Goal: Task Accomplishment & Management: Use online tool/utility

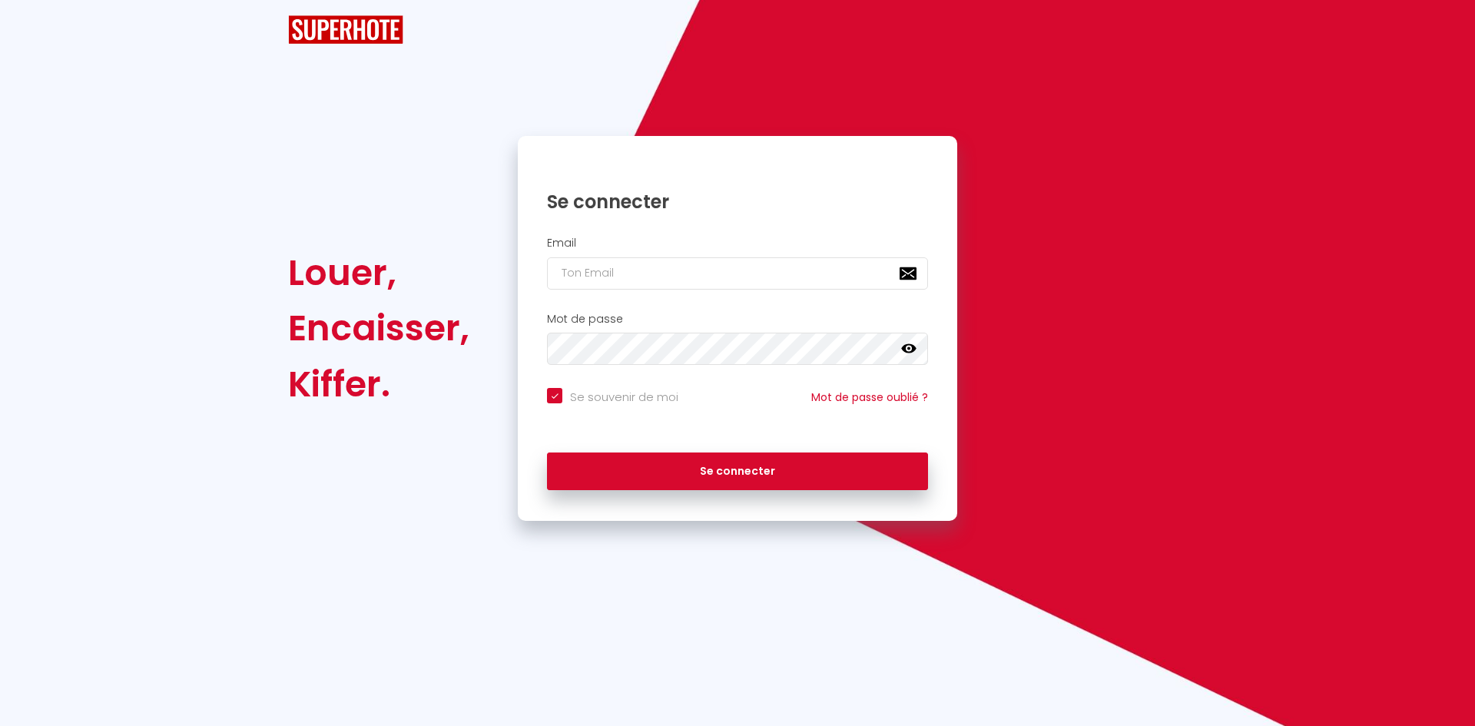
checkbox input "true"
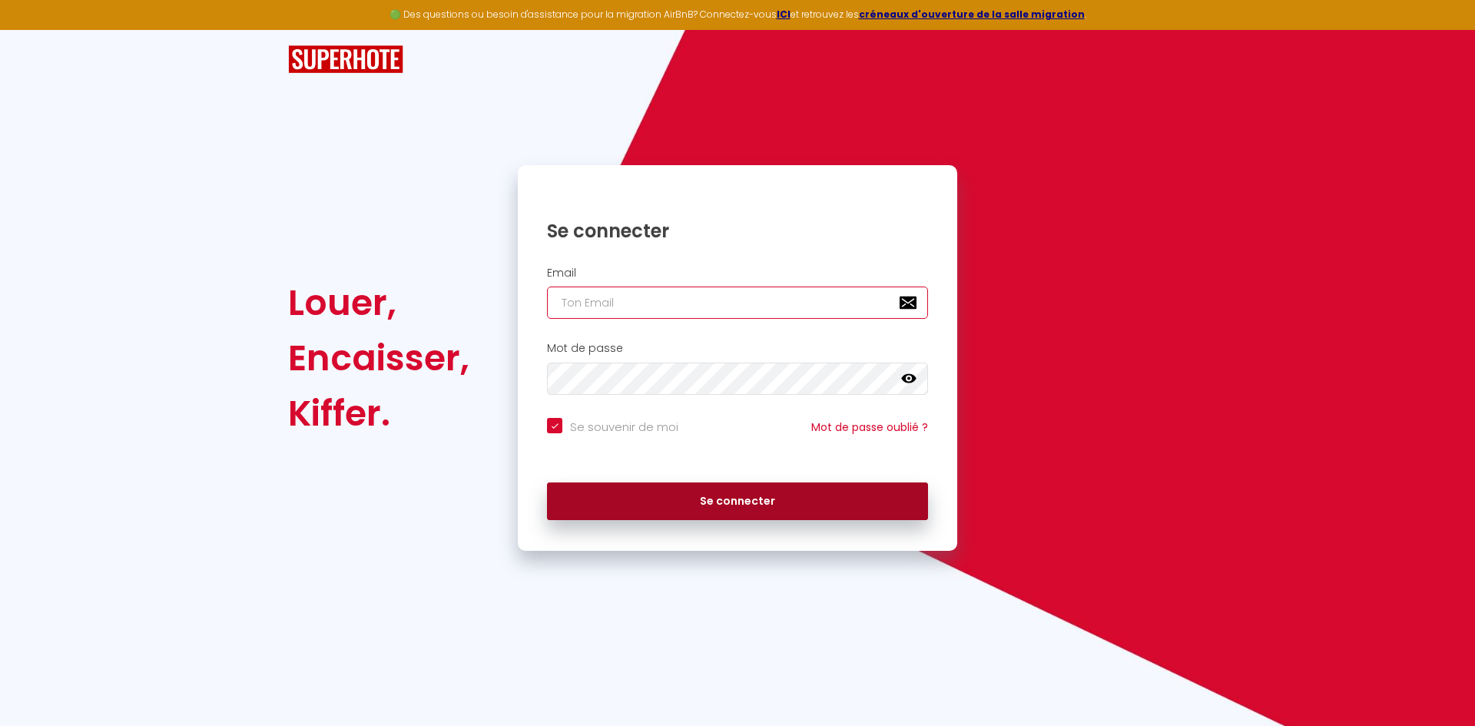
type input "[EMAIL_ADDRESS][DOMAIN_NAME]"
click at [691, 512] on button "Se connecter" at bounding box center [737, 501] width 381 height 38
checkbox input "true"
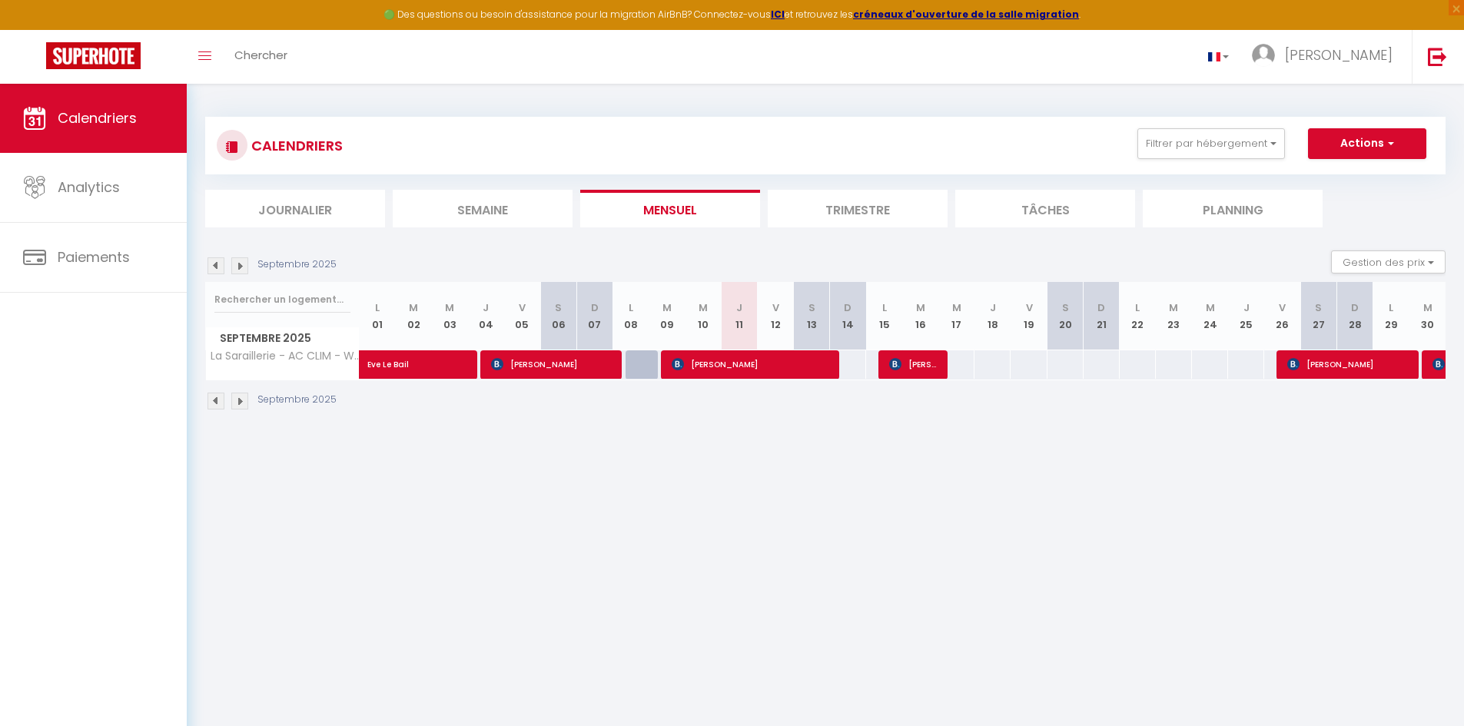
click at [242, 407] on img at bounding box center [239, 401] width 17 height 17
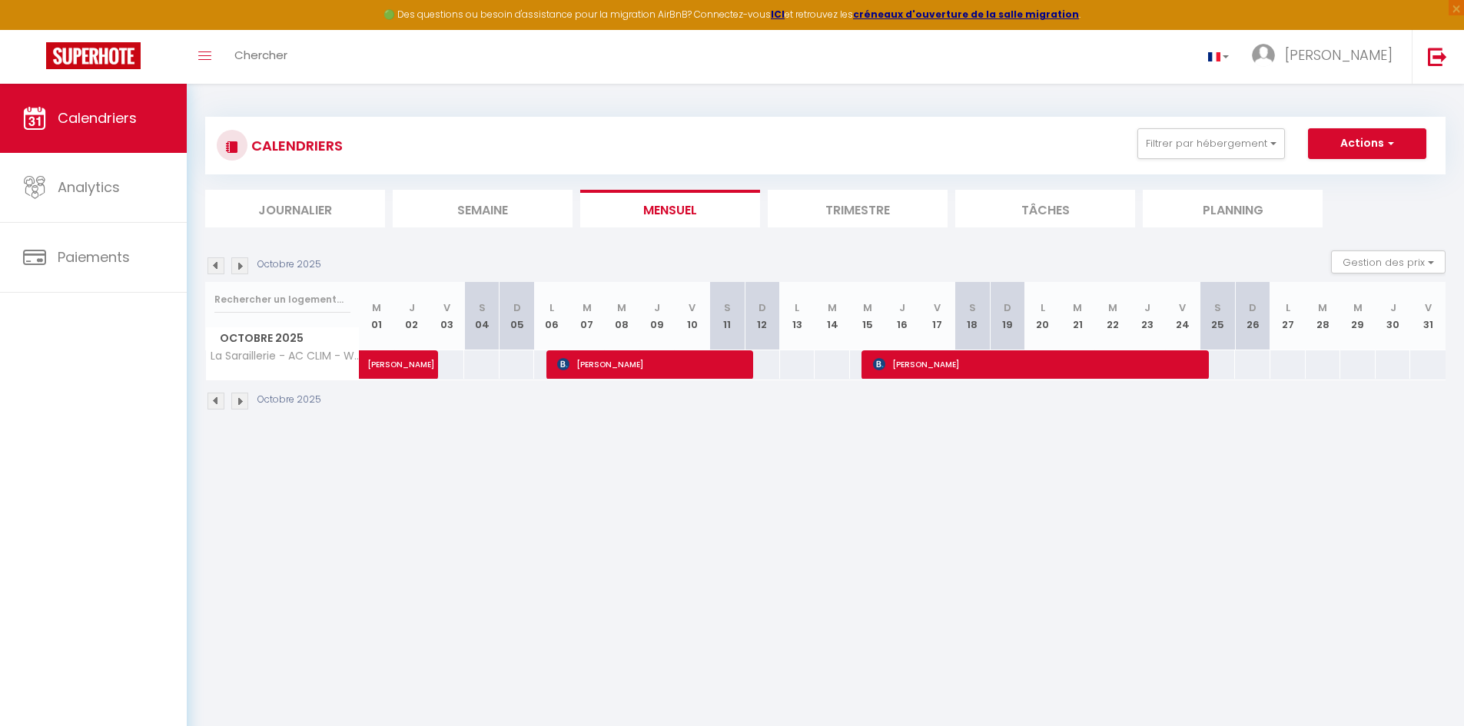
click at [242, 407] on img at bounding box center [239, 401] width 17 height 17
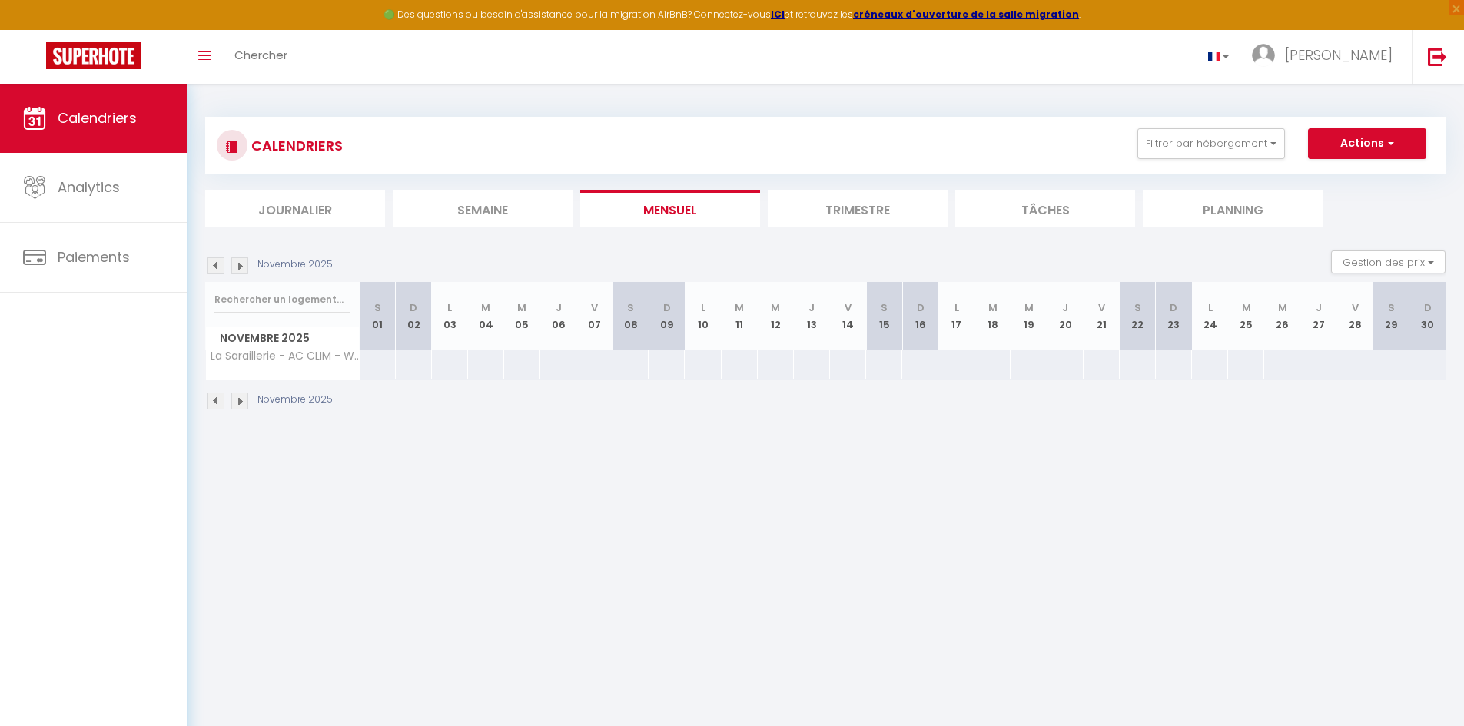
click at [214, 406] on img at bounding box center [215, 401] width 17 height 17
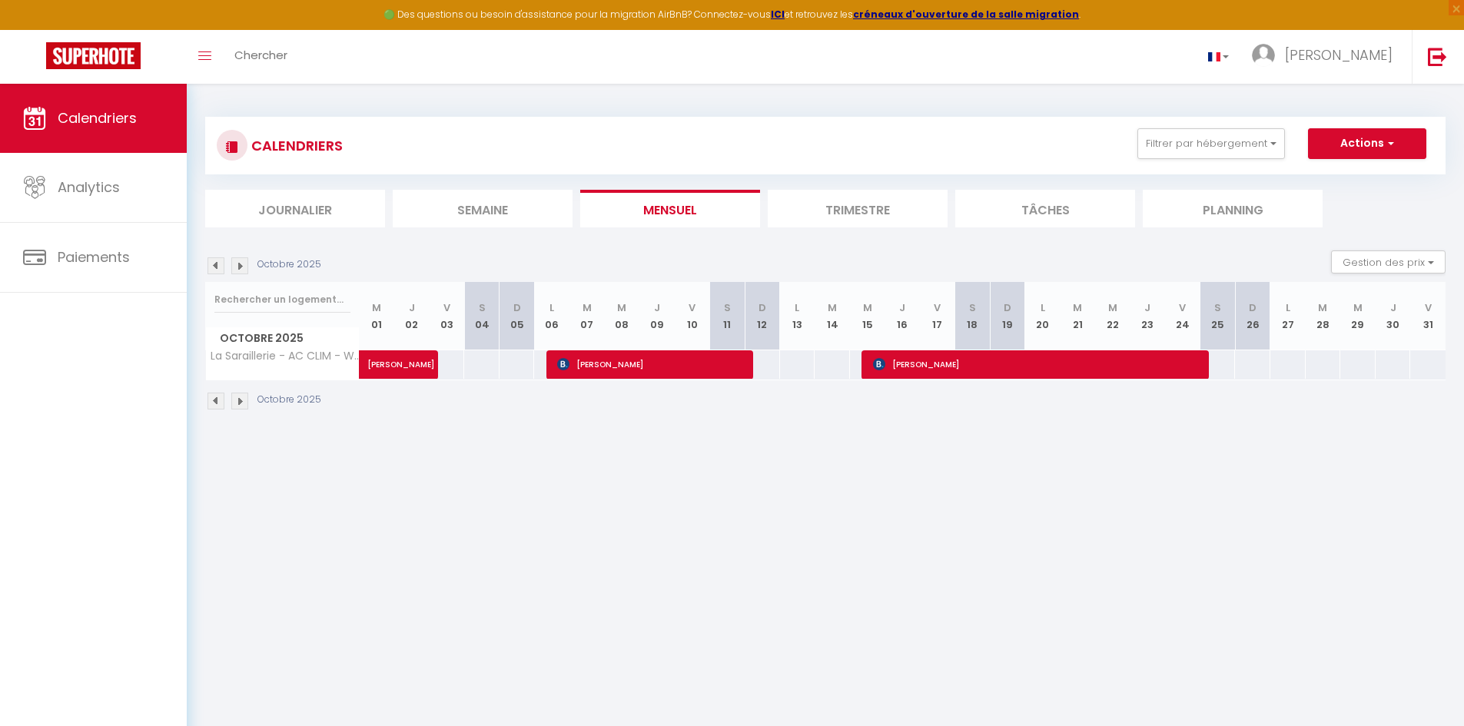
click at [214, 406] on img at bounding box center [215, 401] width 17 height 17
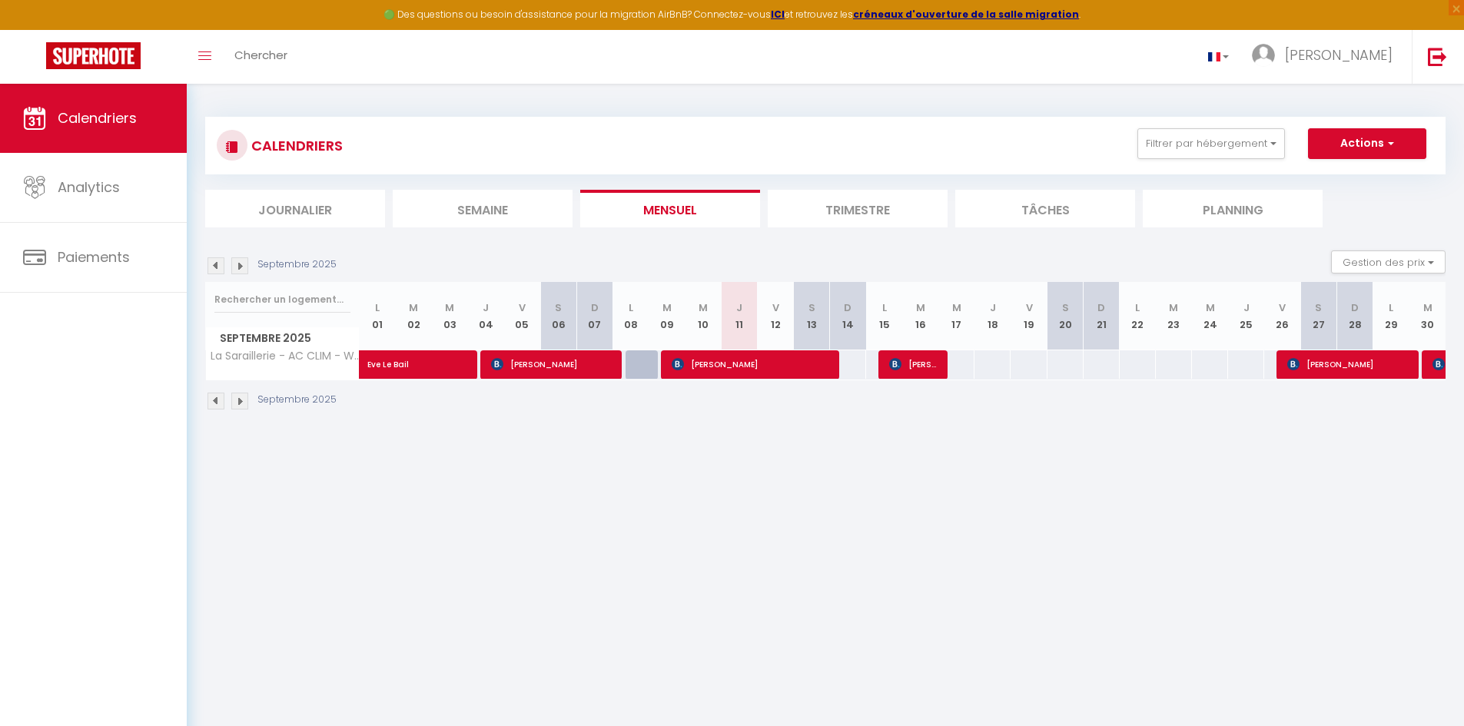
click at [239, 403] on img at bounding box center [239, 401] width 17 height 17
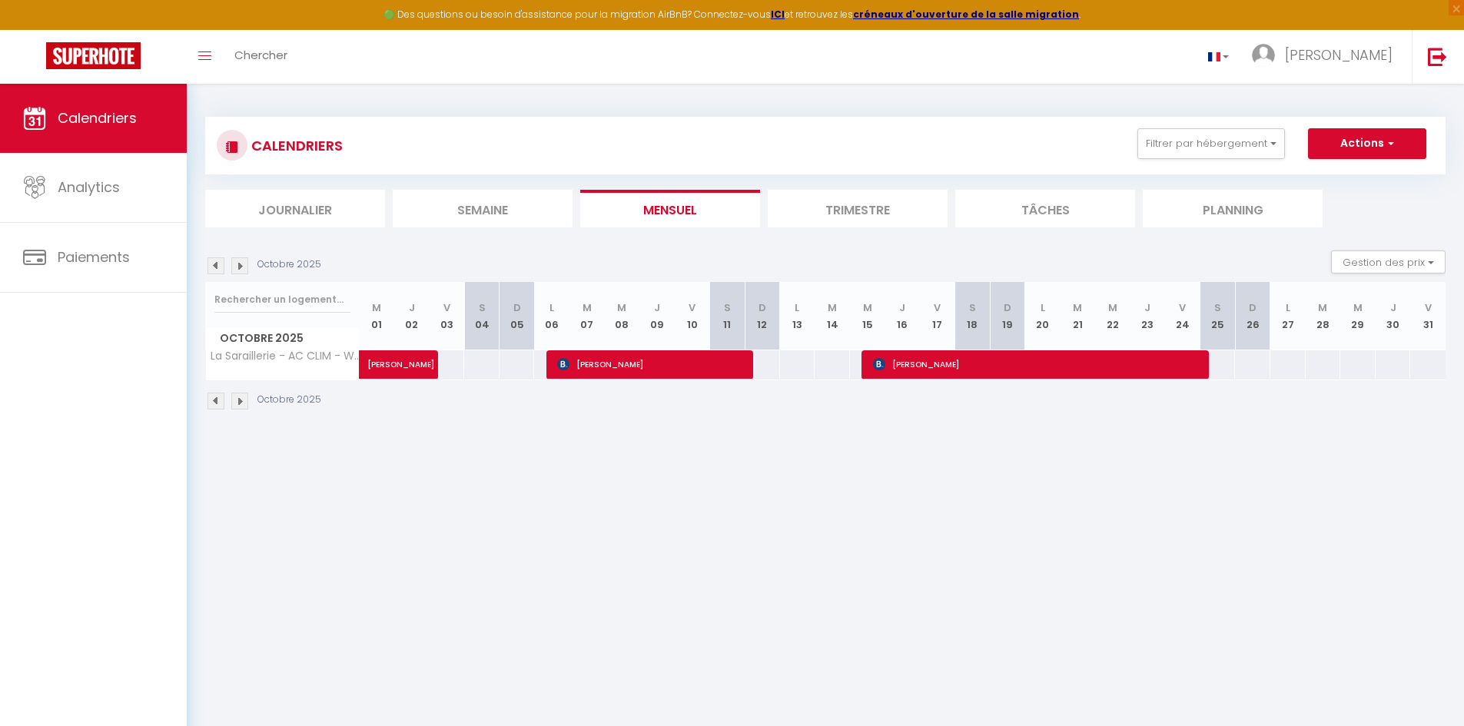
click at [239, 403] on img at bounding box center [239, 401] width 17 height 17
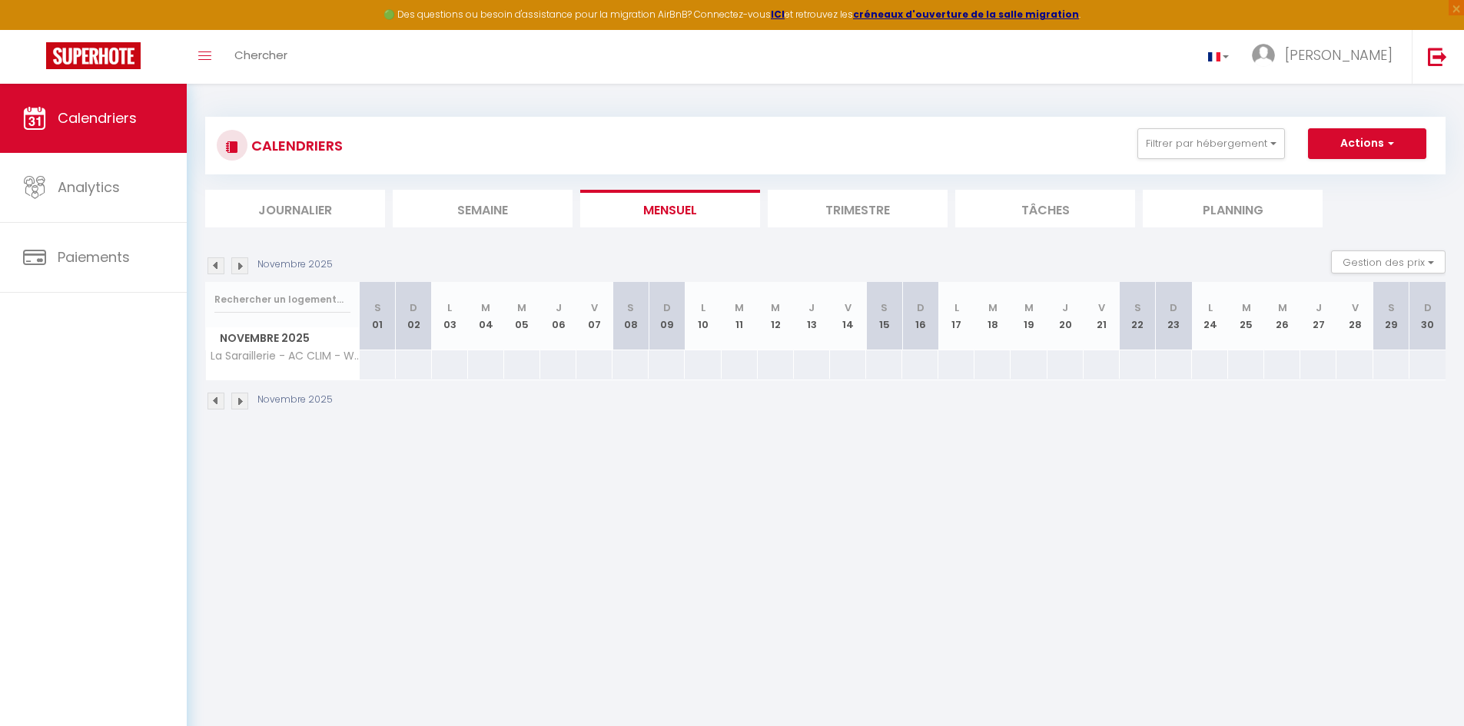
click at [218, 406] on img at bounding box center [215, 401] width 17 height 17
